Goal: Information Seeking & Learning: Get advice/opinions

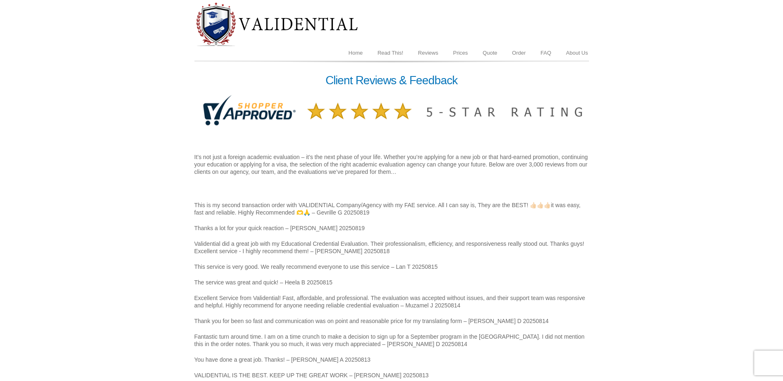
click at [500, 123] on img at bounding box center [392, 111] width 394 height 40
